Goal: Task Accomplishment & Management: Use online tool/utility

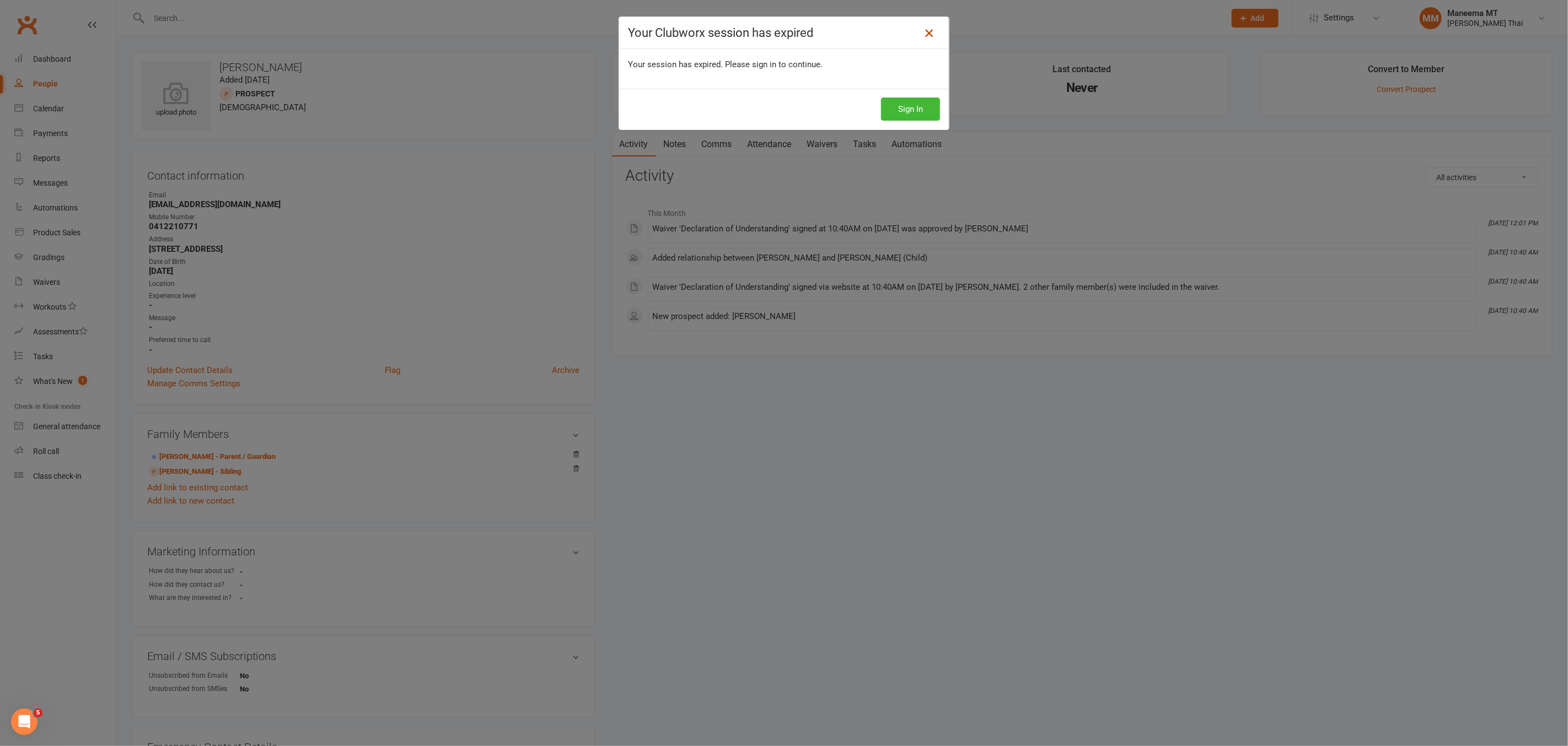
click at [928, 39] on icon at bounding box center [928, 33] width 14 height 14
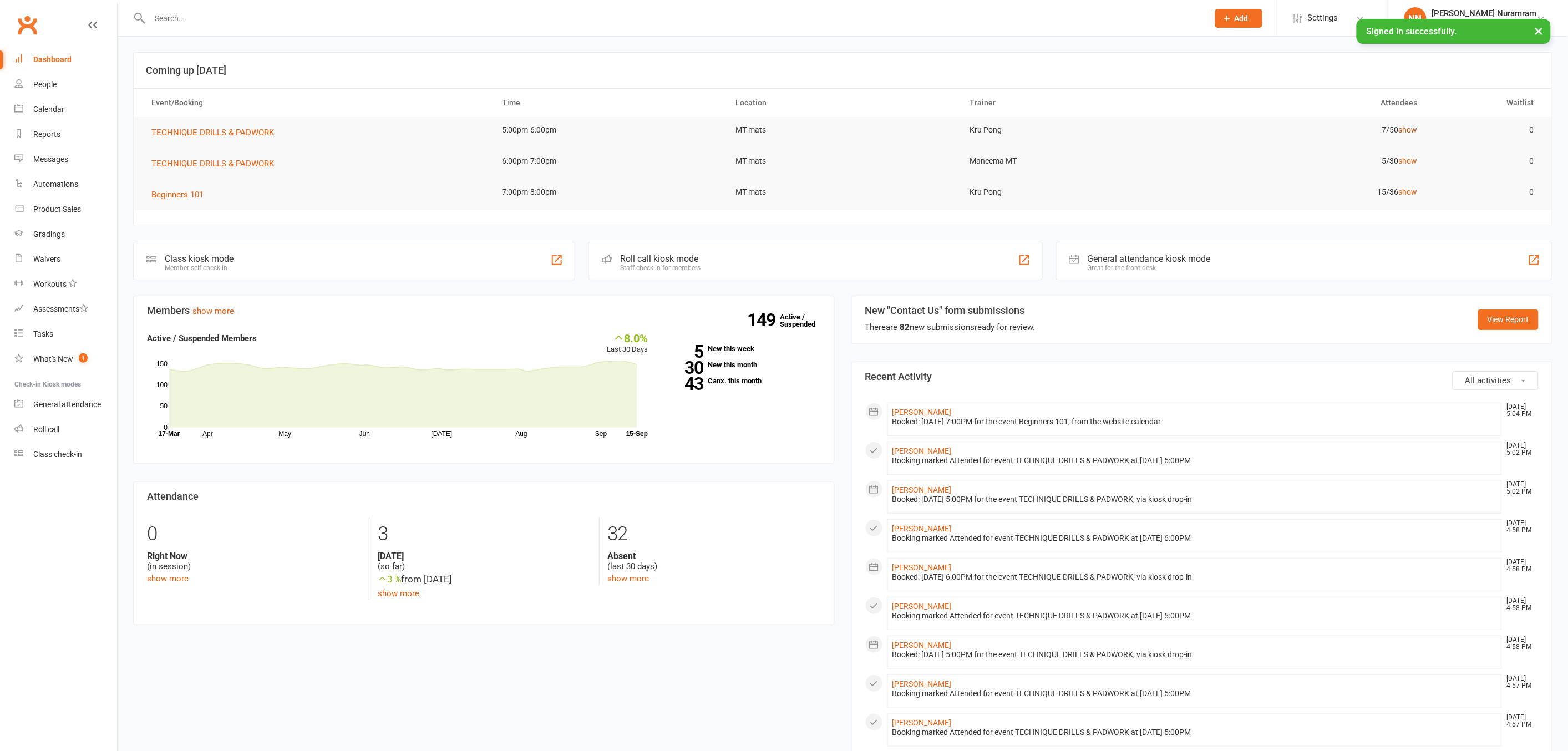
click at [1415, 134] on link "show" at bounding box center [1408, 130] width 19 height 9
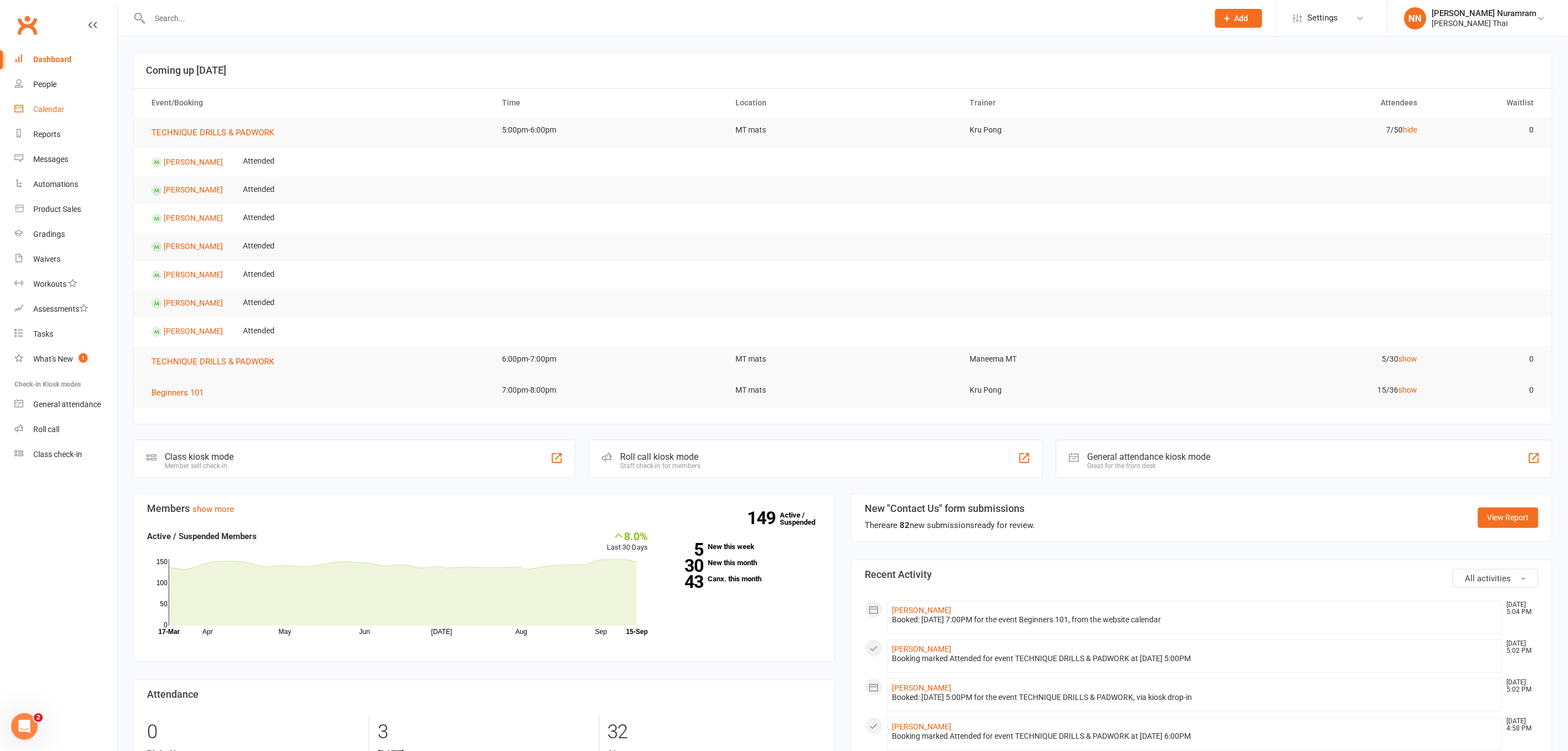
click at [65, 113] on link "Calendar" at bounding box center [66, 108] width 103 height 25
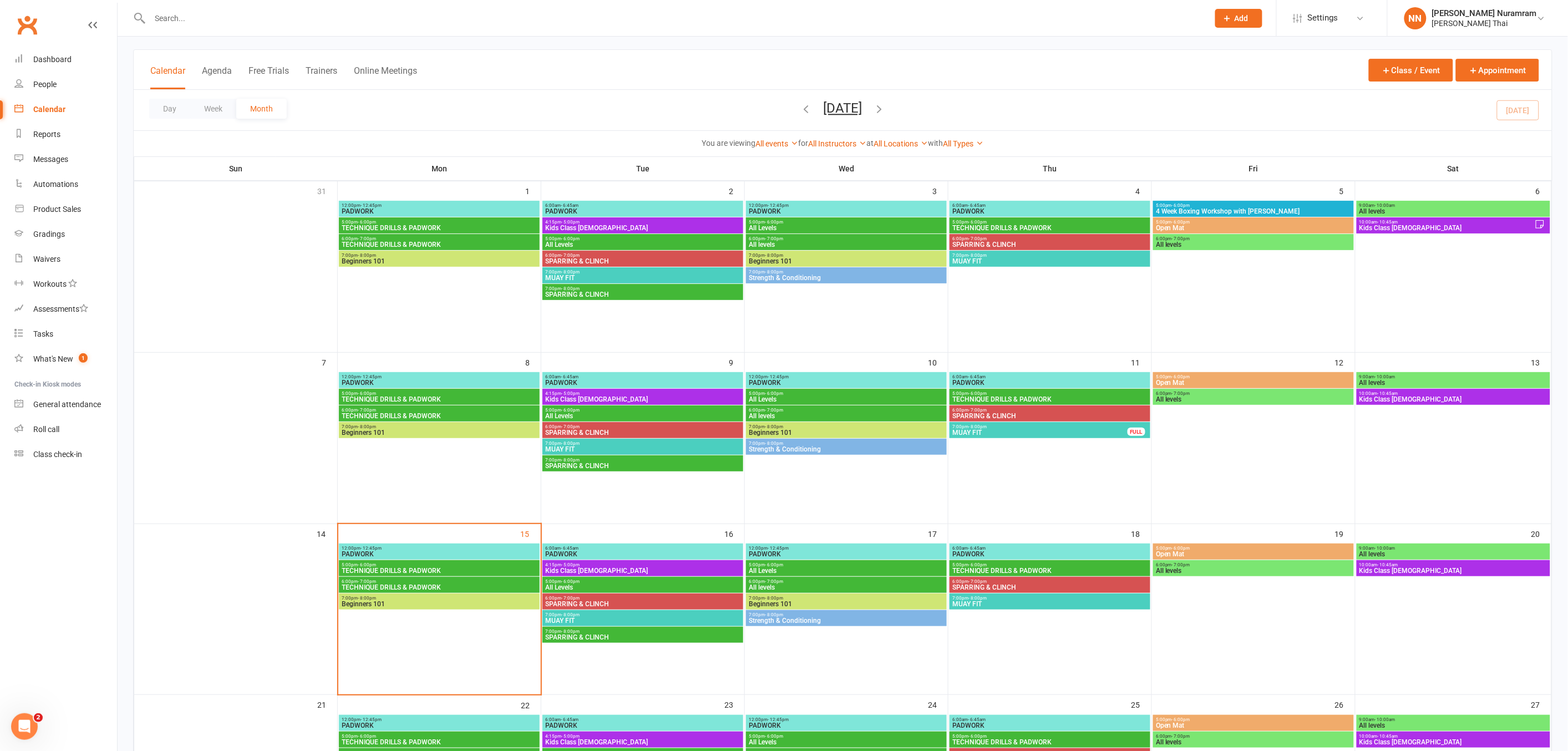
scroll to position [62, 0]
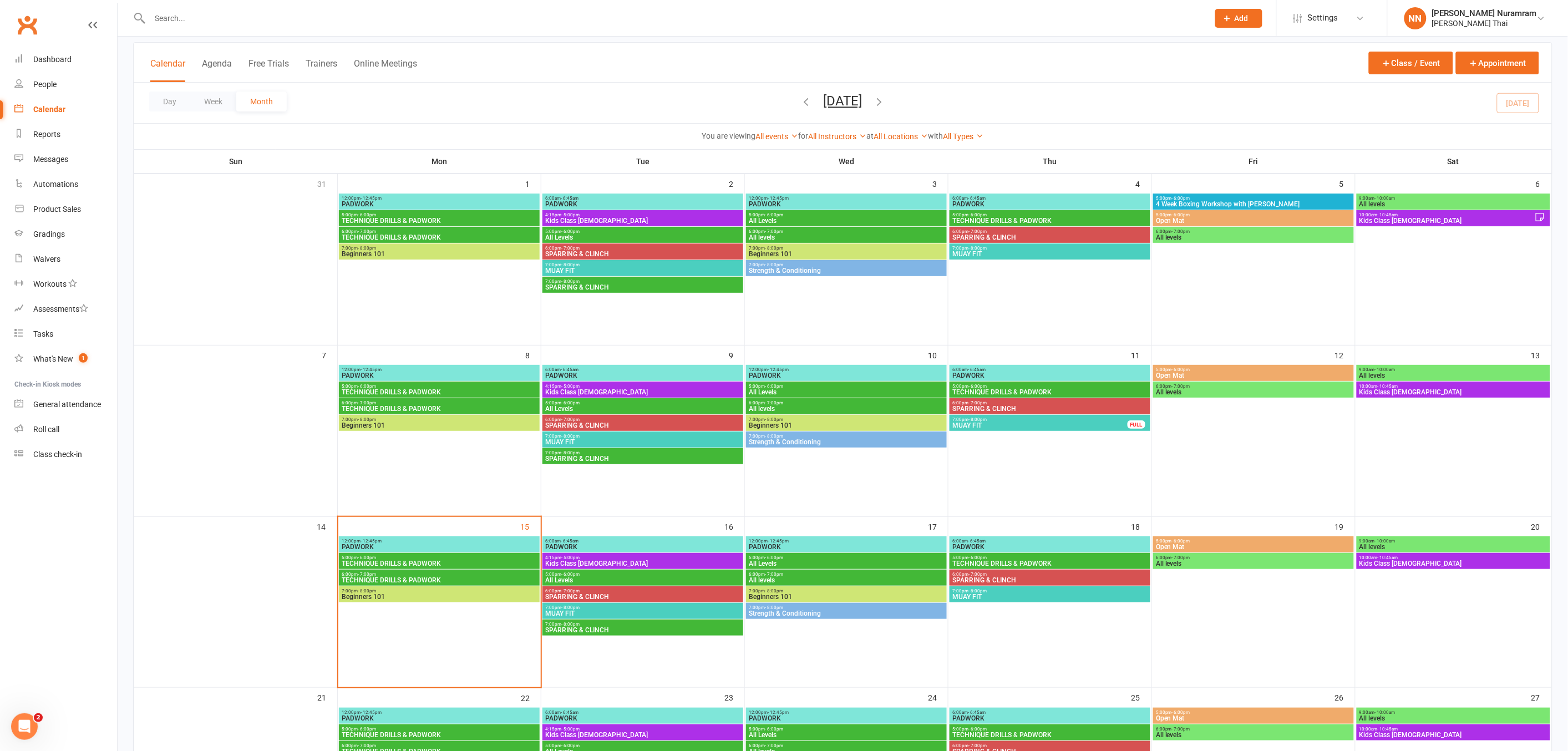
click at [454, 561] on span "TECHNIQUE DRILLS & PADWORK" at bounding box center [438, 563] width 196 height 6
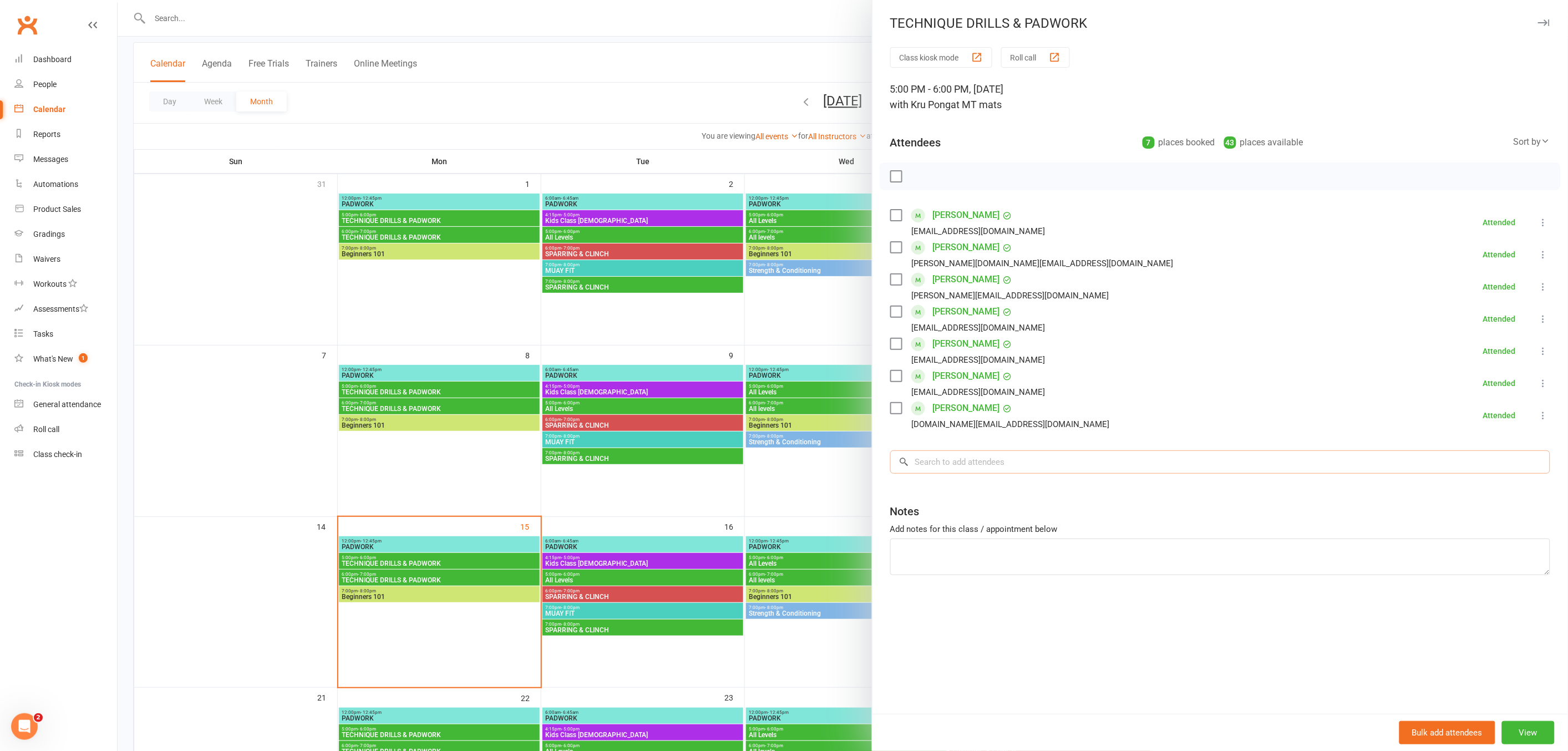
click at [968, 452] on input "search" at bounding box center [1221, 462] width 660 height 24
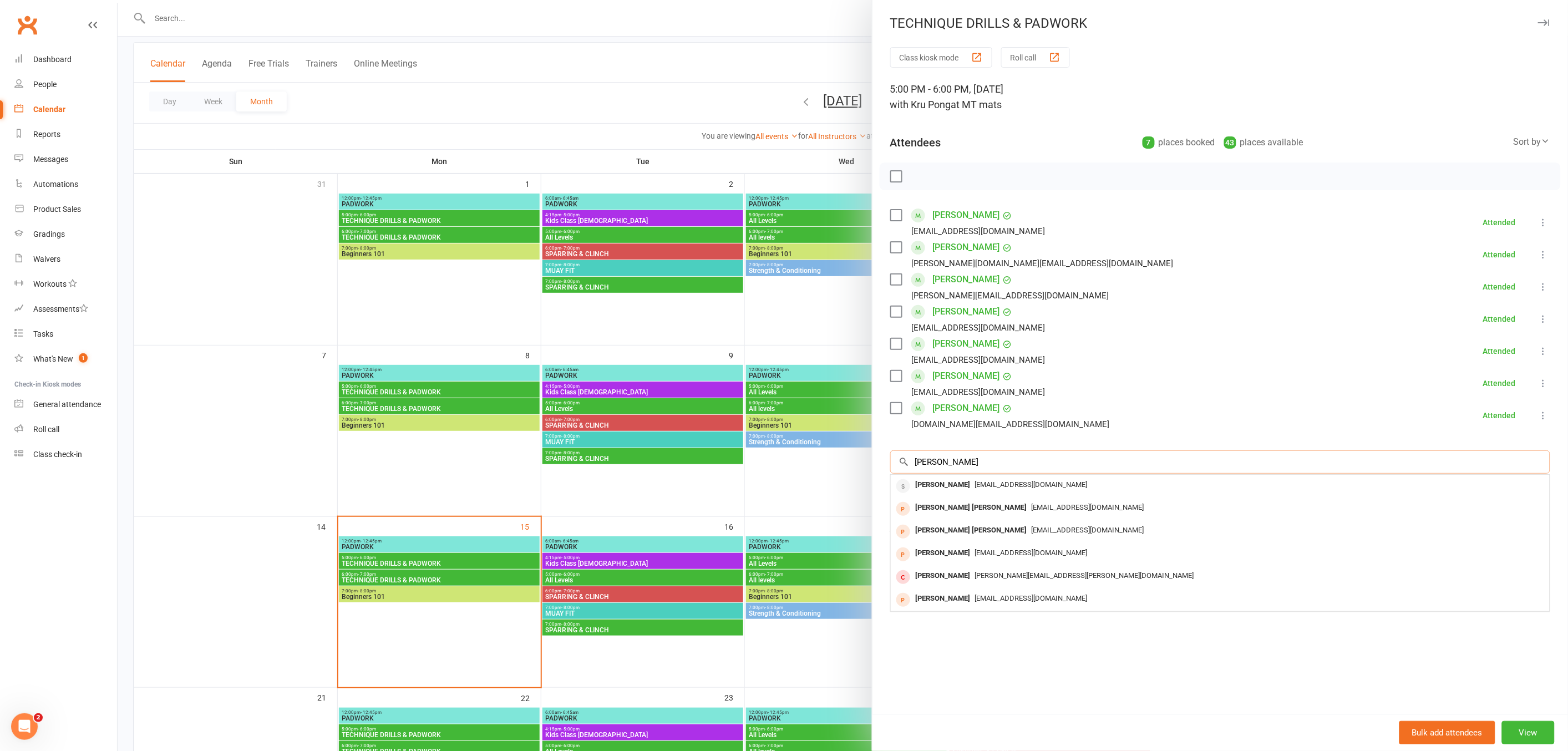
type input "linh"
click at [165, 14] on div at bounding box center [842, 376] width 1450 height 751
